Goal: Information Seeking & Learning: Learn about a topic

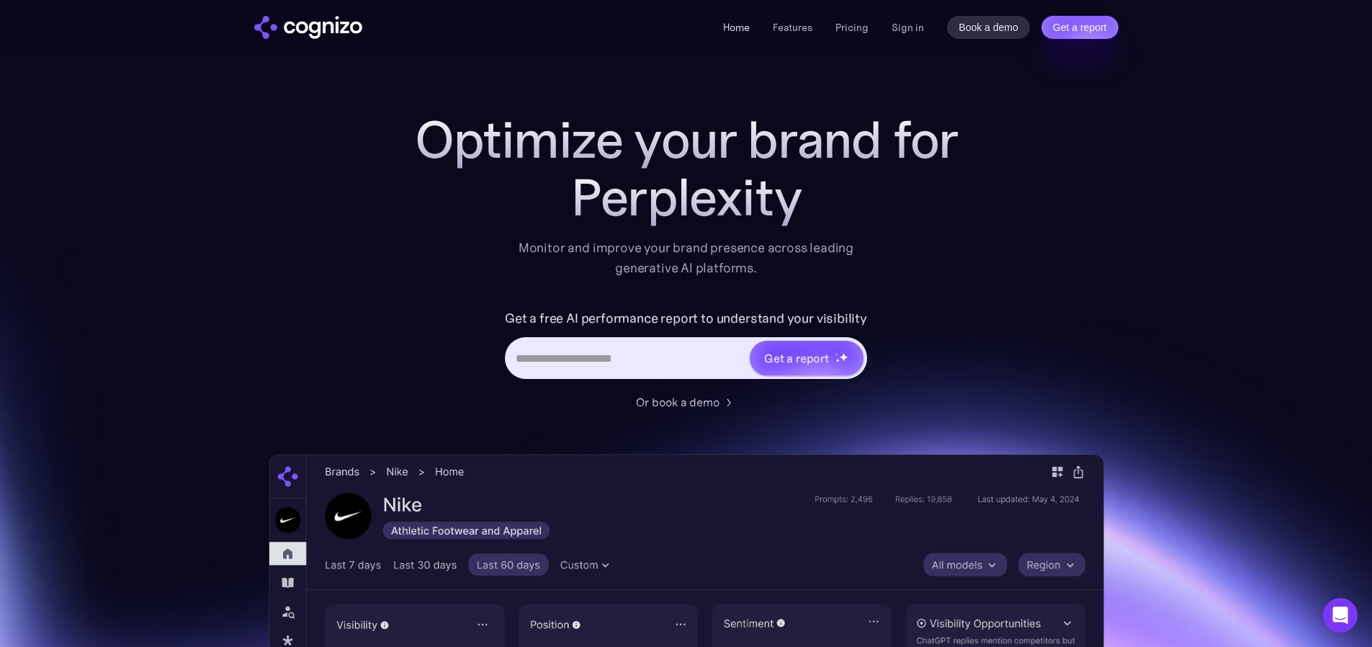
click at [743, 25] on link "Home" at bounding box center [736, 27] width 27 height 13
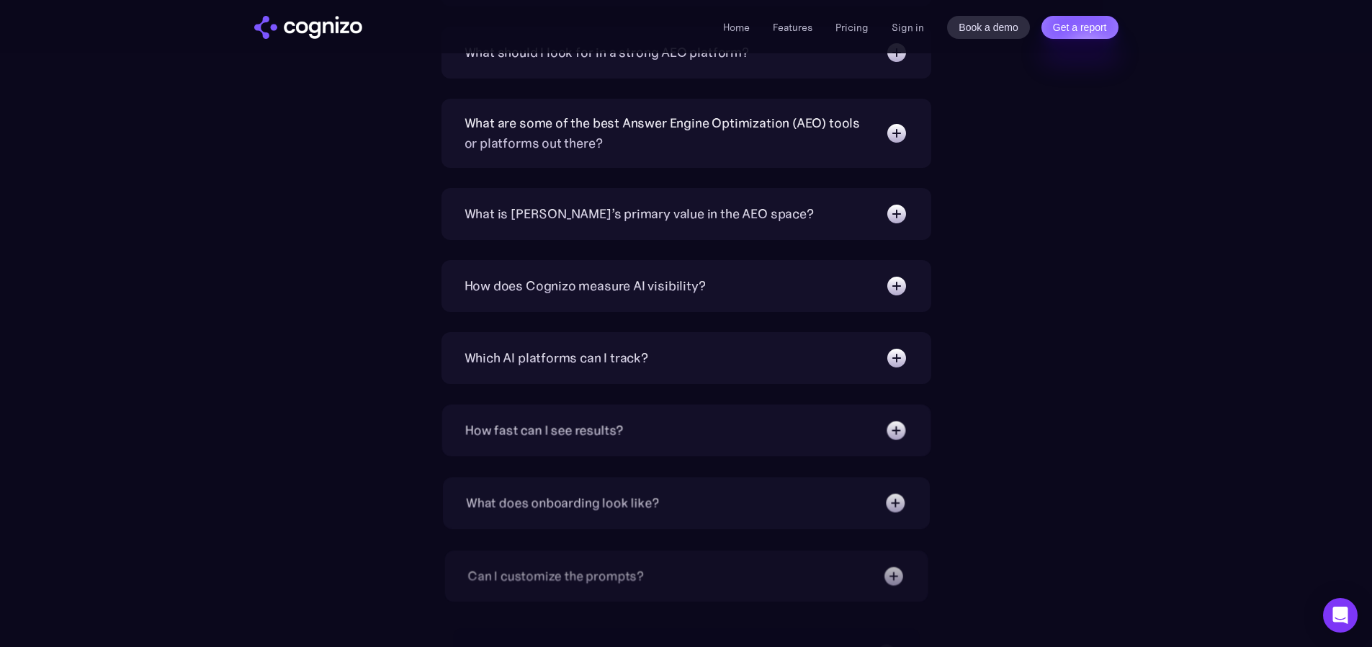
scroll to position [4869, 0]
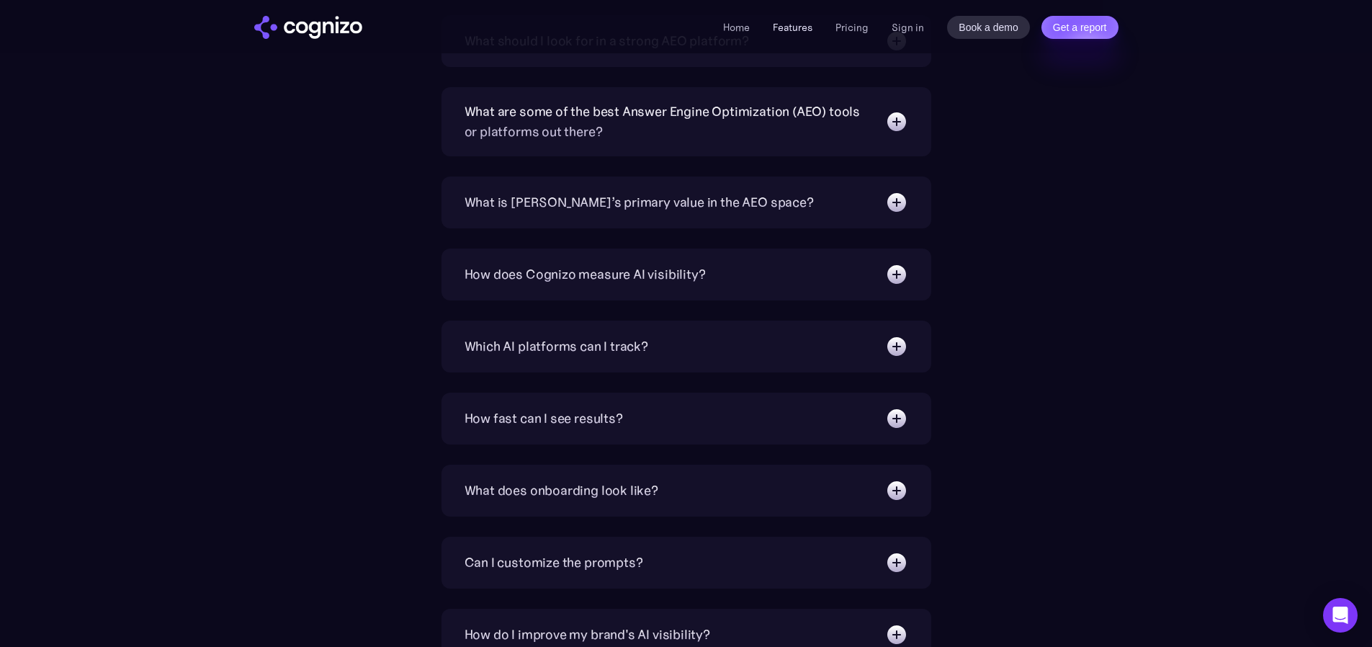
click at [794, 31] on link "Features" at bounding box center [793, 27] width 40 height 13
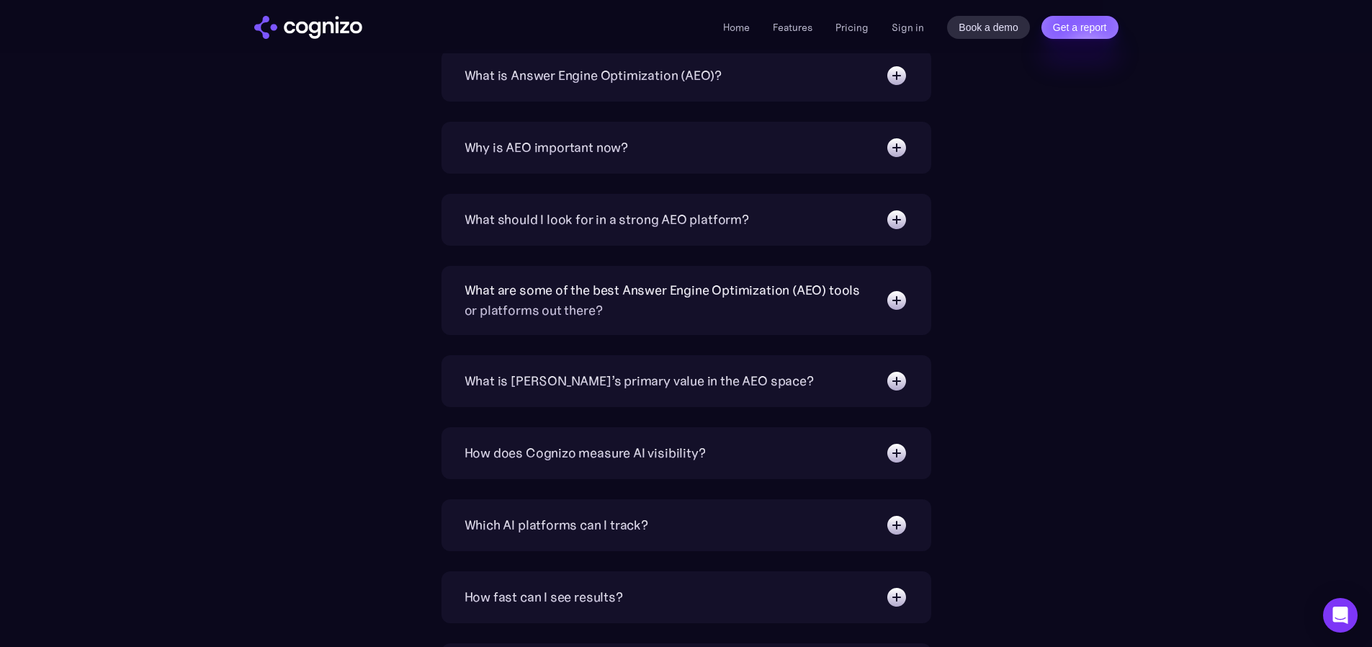
scroll to position [4888, 0]
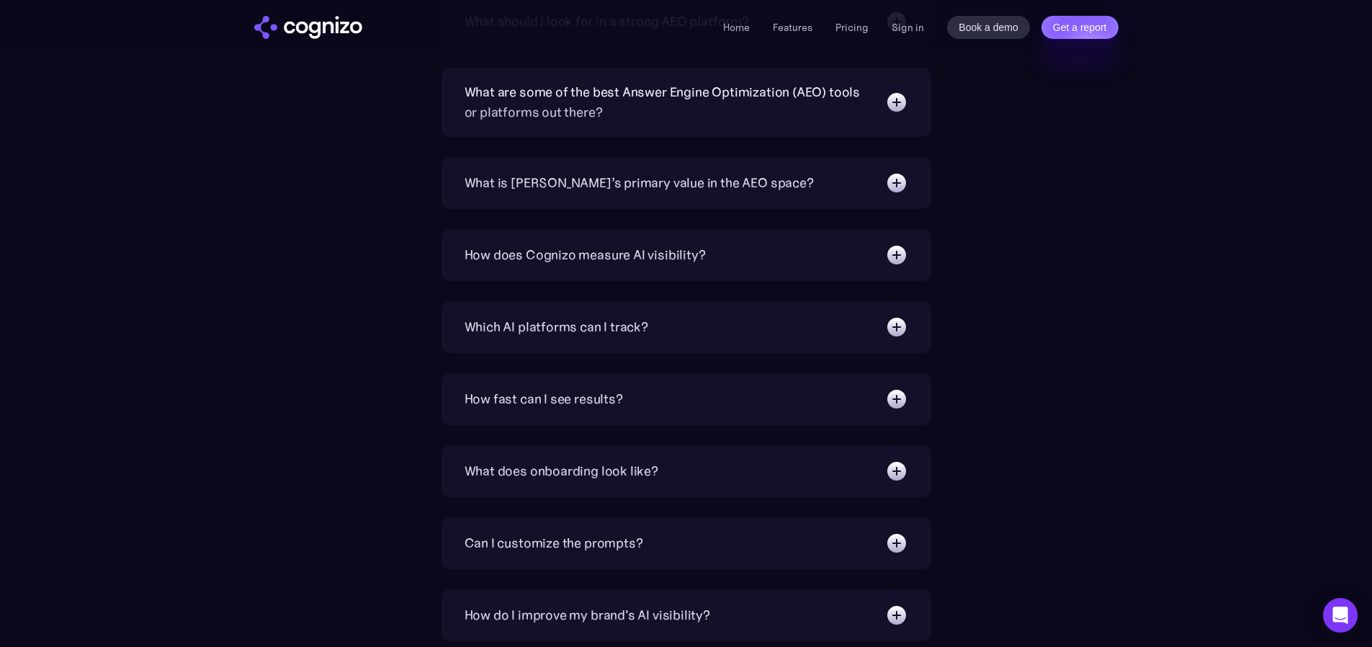
click at [563, 181] on div "What is [PERSON_NAME]’s primary value in the AEO space?" at bounding box center [639, 183] width 349 height 20
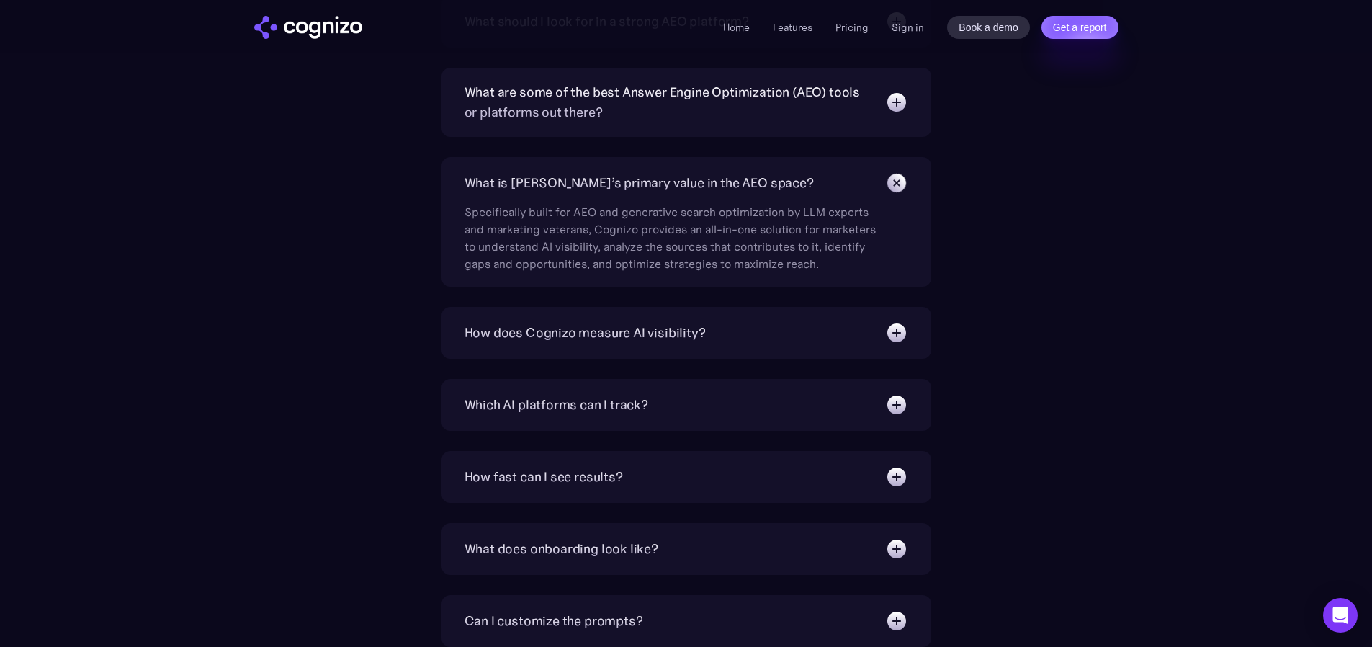
click at [563, 181] on div "What is [PERSON_NAME]’s primary value in the AEO space?" at bounding box center [639, 183] width 349 height 20
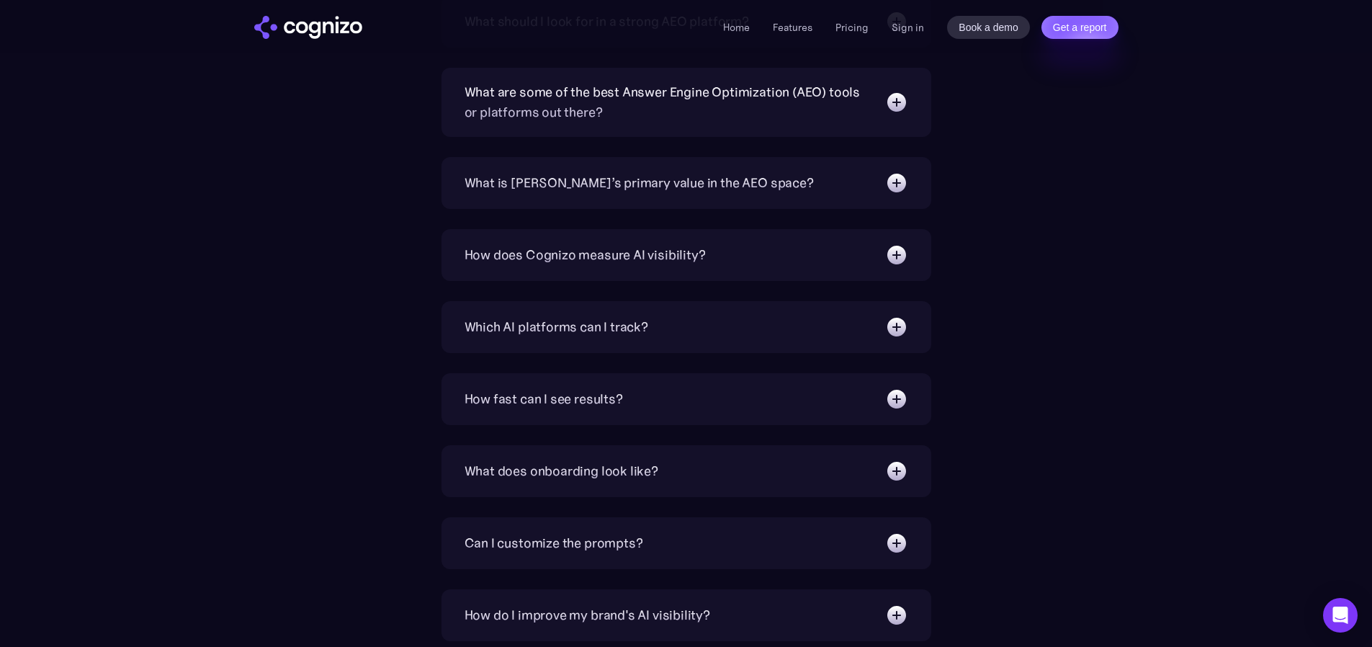
click at [534, 331] on div "Which AI platforms can I track?" at bounding box center [557, 327] width 184 height 20
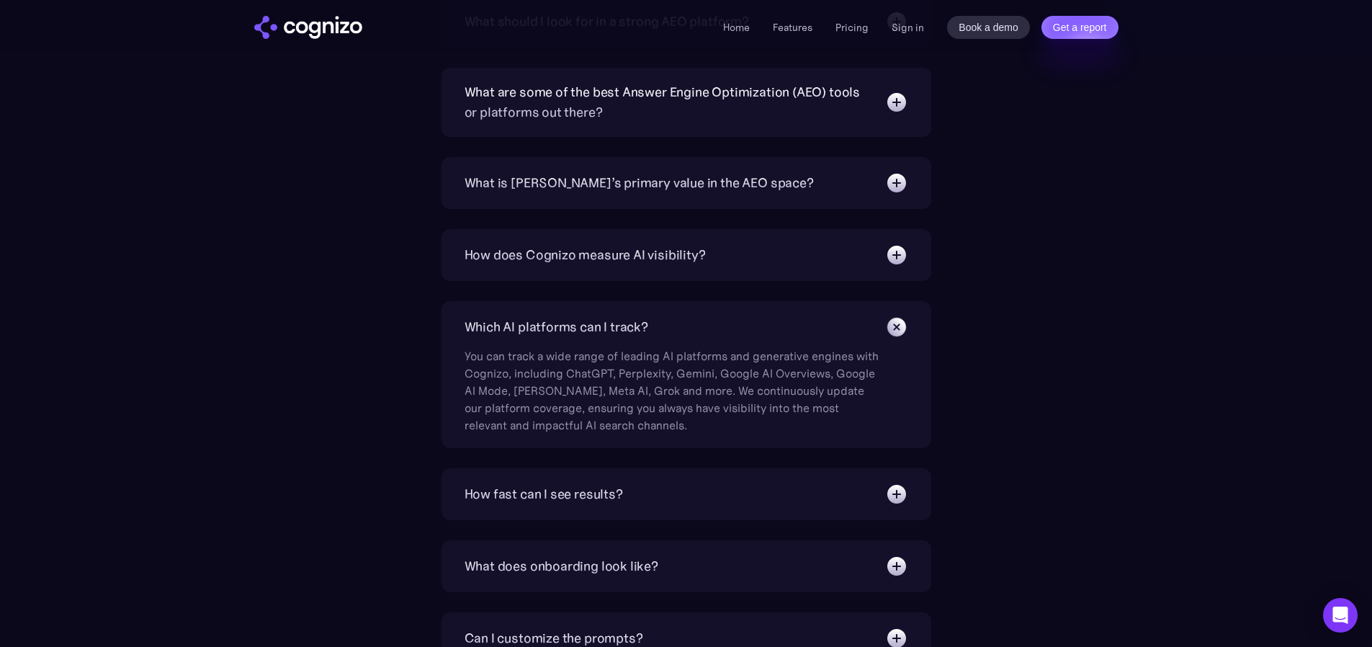
click at [534, 331] on div "Which AI platforms can I track?" at bounding box center [557, 327] width 184 height 20
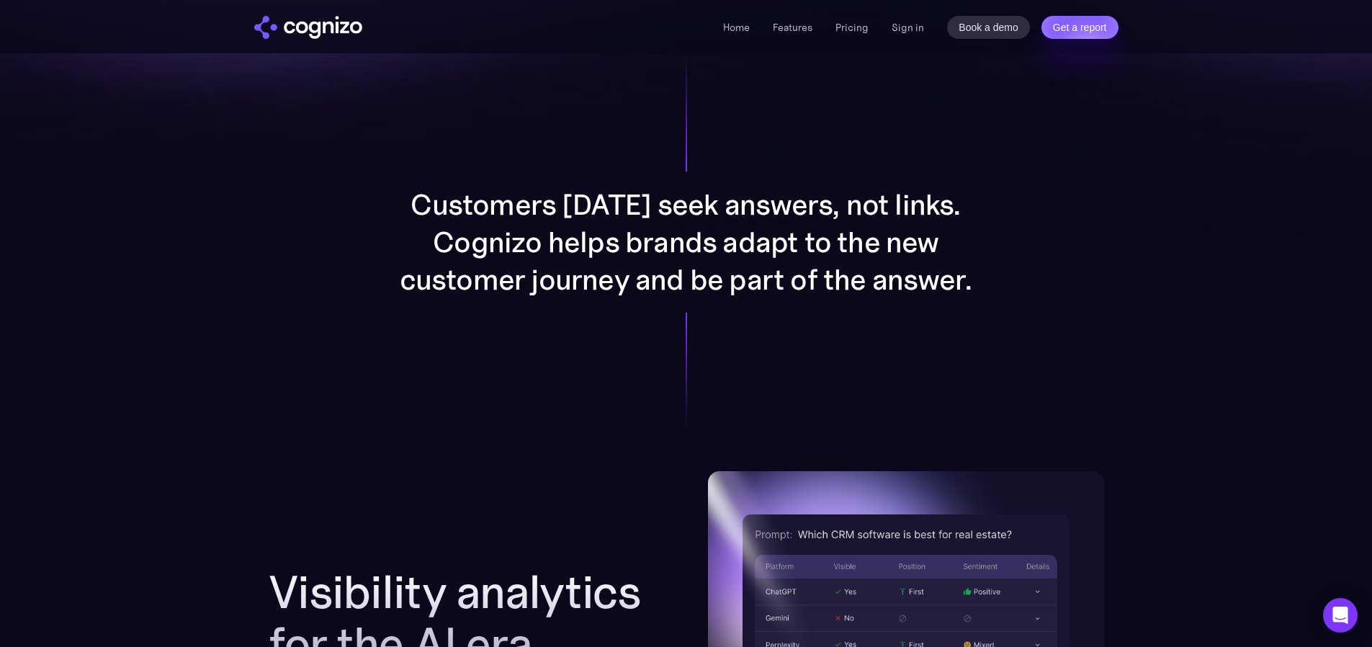
scroll to position [1101, 0]
